Goal: Check status

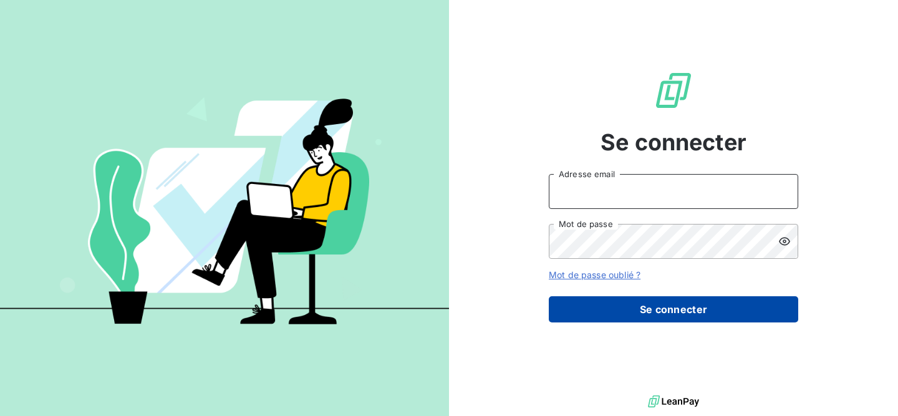
type input "recouvrement1@entrepreneurs.com"
click at [663, 305] on button "Se connecter" at bounding box center [673, 309] width 249 height 26
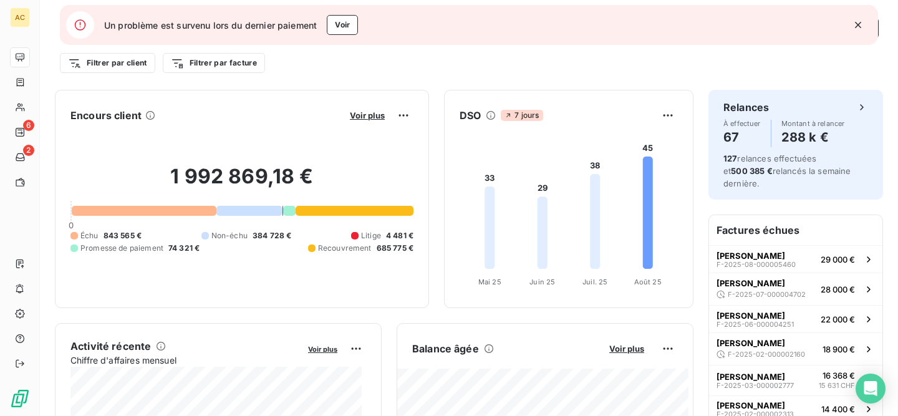
click at [859, 26] on icon "button" at bounding box center [858, 25] width 6 height 6
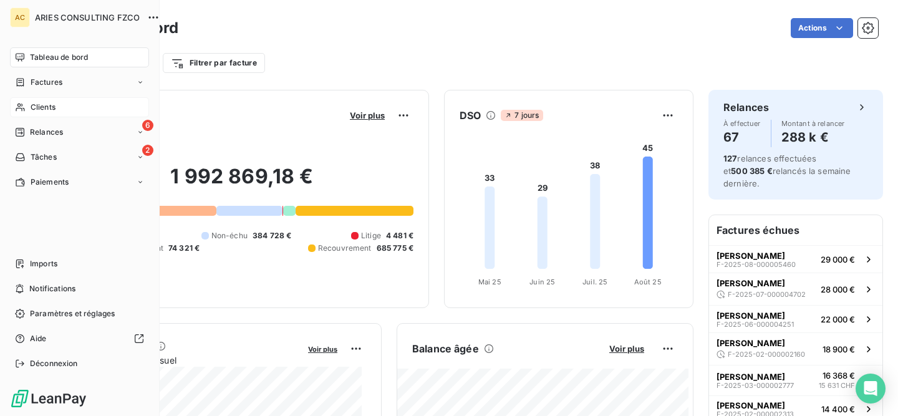
click at [55, 103] on div "Clients" at bounding box center [79, 107] width 139 height 20
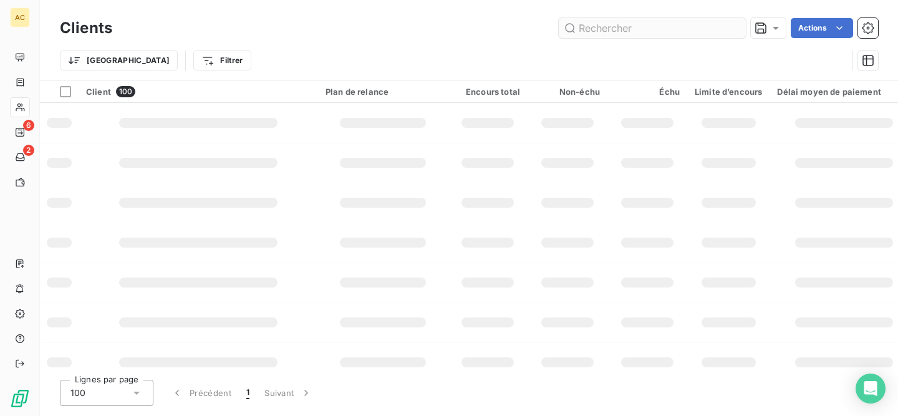
click at [632, 29] on input "text" at bounding box center [651, 28] width 187 height 20
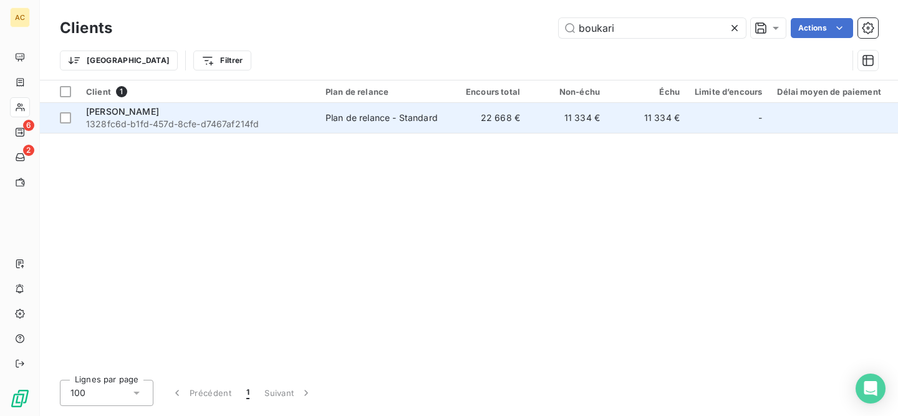
type input "boukari"
click at [209, 123] on span "1328fc6d-b1fd-457d-8cfe-d7467af214fd" at bounding box center [198, 124] width 224 height 12
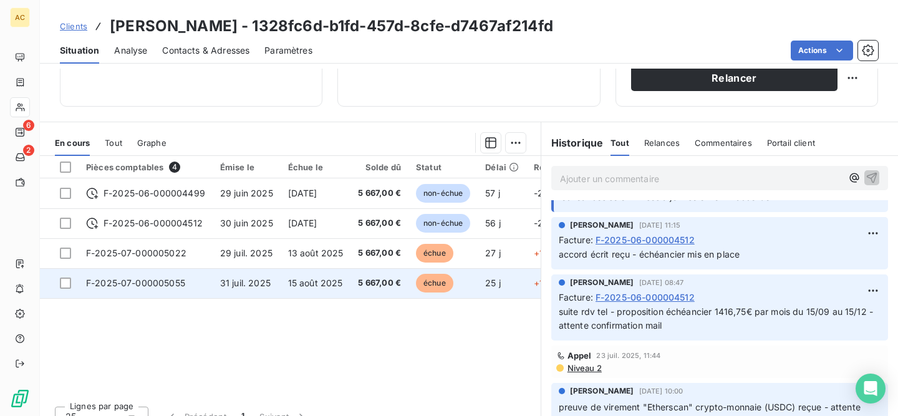
scroll to position [206, 0]
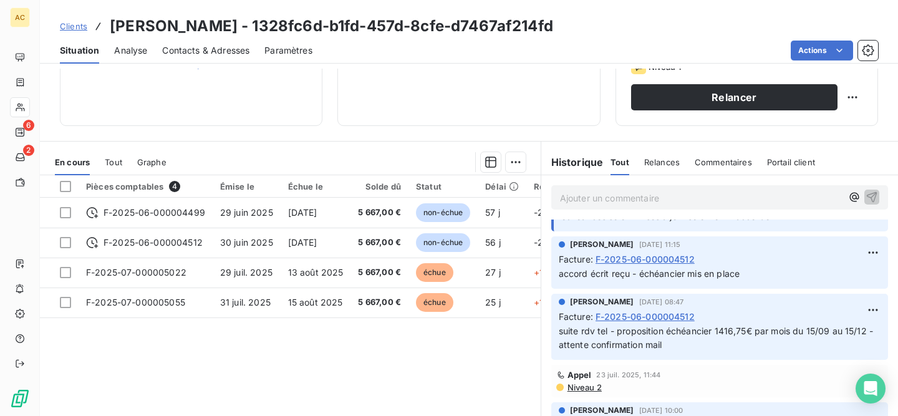
click at [111, 164] on span "Tout" at bounding box center [113, 162] width 17 height 10
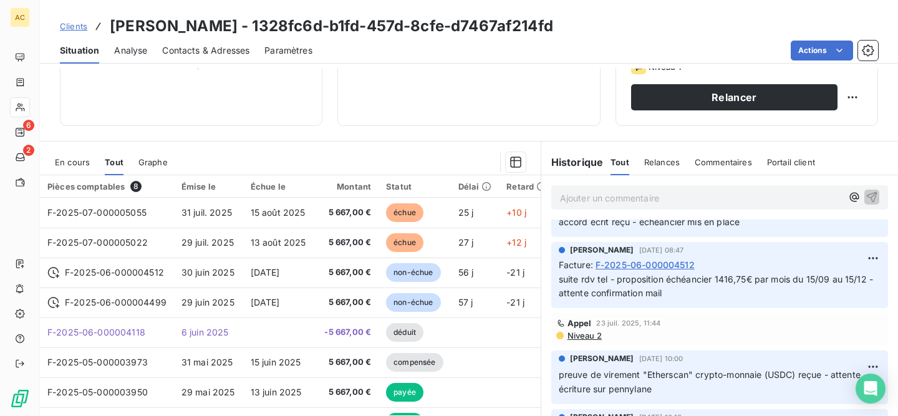
scroll to position [305, 0]
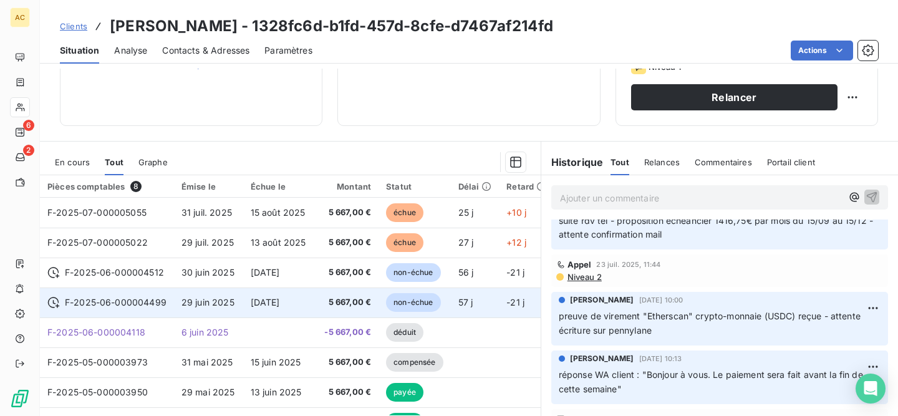
click at [224, 301] on span "29 juin 2025" at bounding box center [207, 302] width 53 height 11
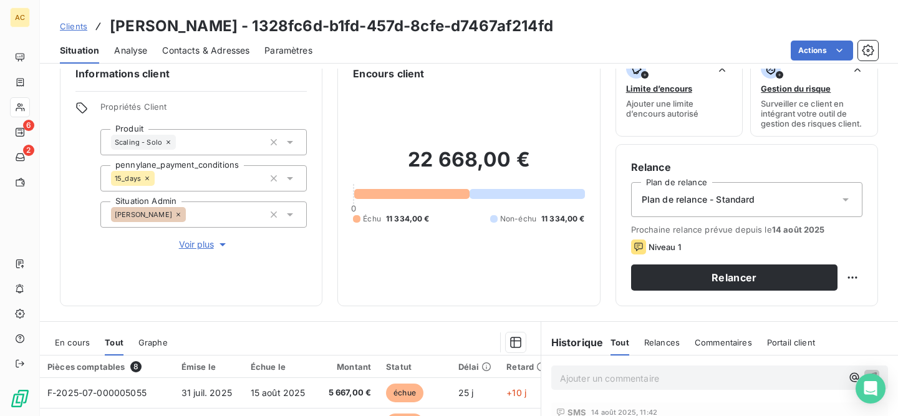
scroll to position [242, 0]
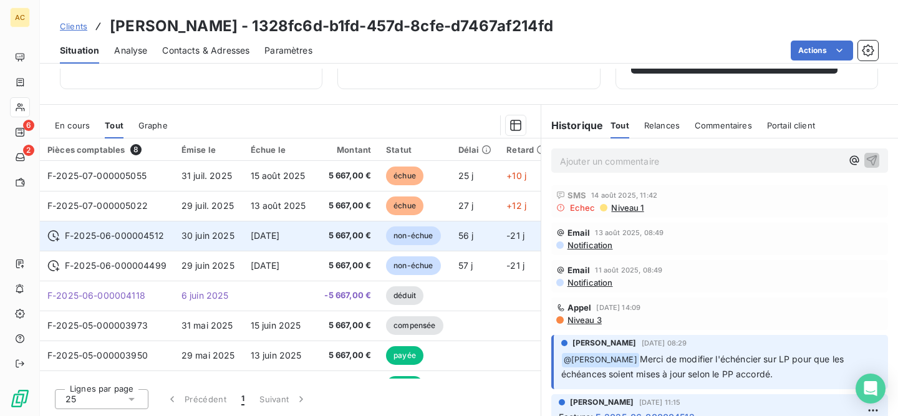
click at [276, 231] on span "[DATE]" at bounding box center [265, 235] width 29 height 11
